Goal: Information Seeking & Learning: Learn about a topic

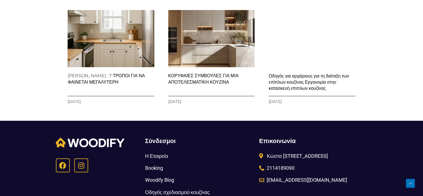
scroll to position [4396, 0]
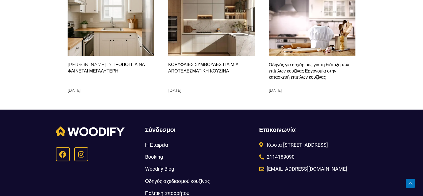
click at [325, 80] on link "Οδηγός για αρχάριους για τη διάταξη των επίπλων κουζίνας Εργονομία στην κατασκε…" at bounding box center [309, 71] width 80 height 18
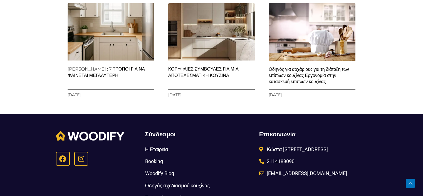
click at [221, 78] on link "ΚΟΡΥΦΑΙΕΣ ΣΥΜΒΟΥΛΕΣ ΓΙΑ ΜΙΑ ΑΠΟΤΕΛΕΣΜΑΤΙΚΗ ΚΟΥΖΙΝΑ" at bounding box center [203, 71] width 70 height 11
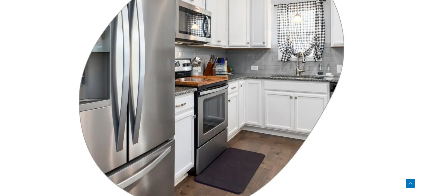
scroll to position [2441, 0]
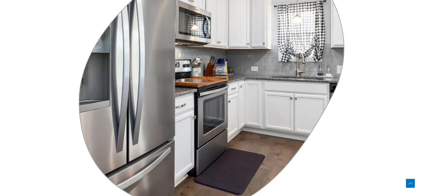
click at [186, 109] on img at bounding box center [211, 69] width 282 height 282
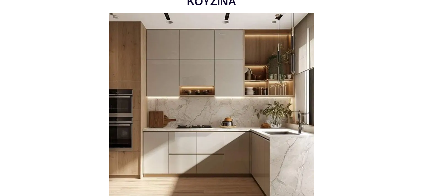
scroll to position [100, 0]
